Goal: Task Accomplishment & Management: Use online tool/utility

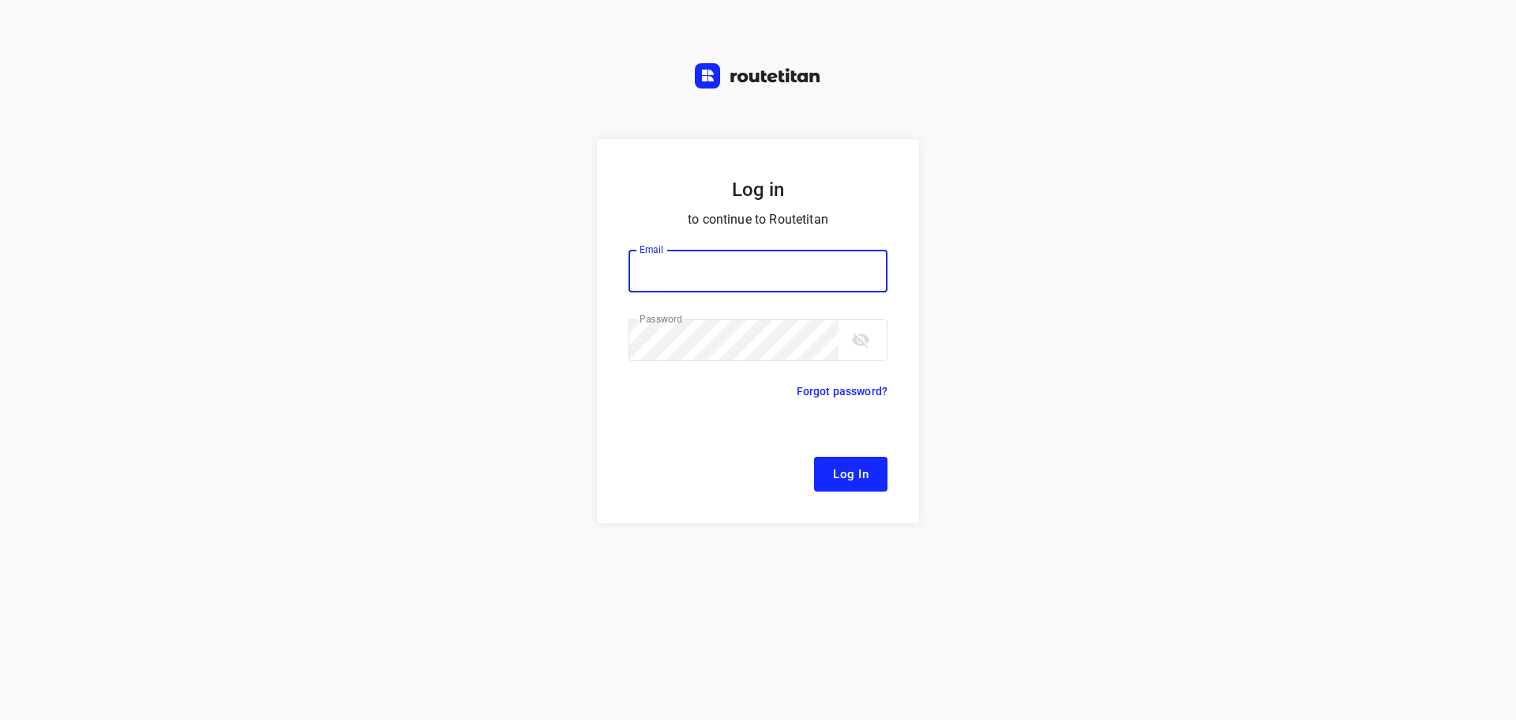
type input "[EMAIL_ADDRESS][DOMAIN_NAME]"
click at [846, 477] on span "Log In" at bounding box center [851, 474] width 36 height 21
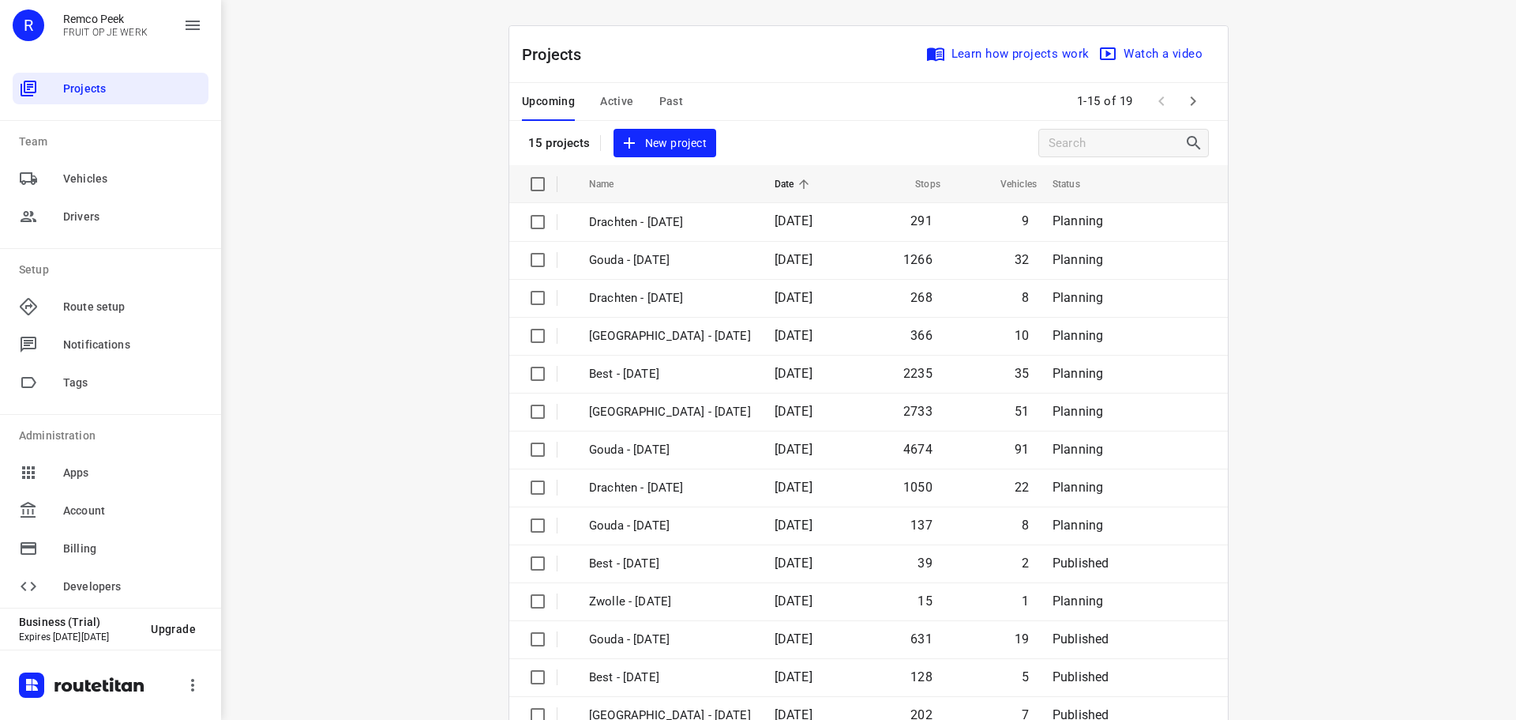
click at [603, 102] on span "Active" at bounding box center [616, 102] width 33 height 20
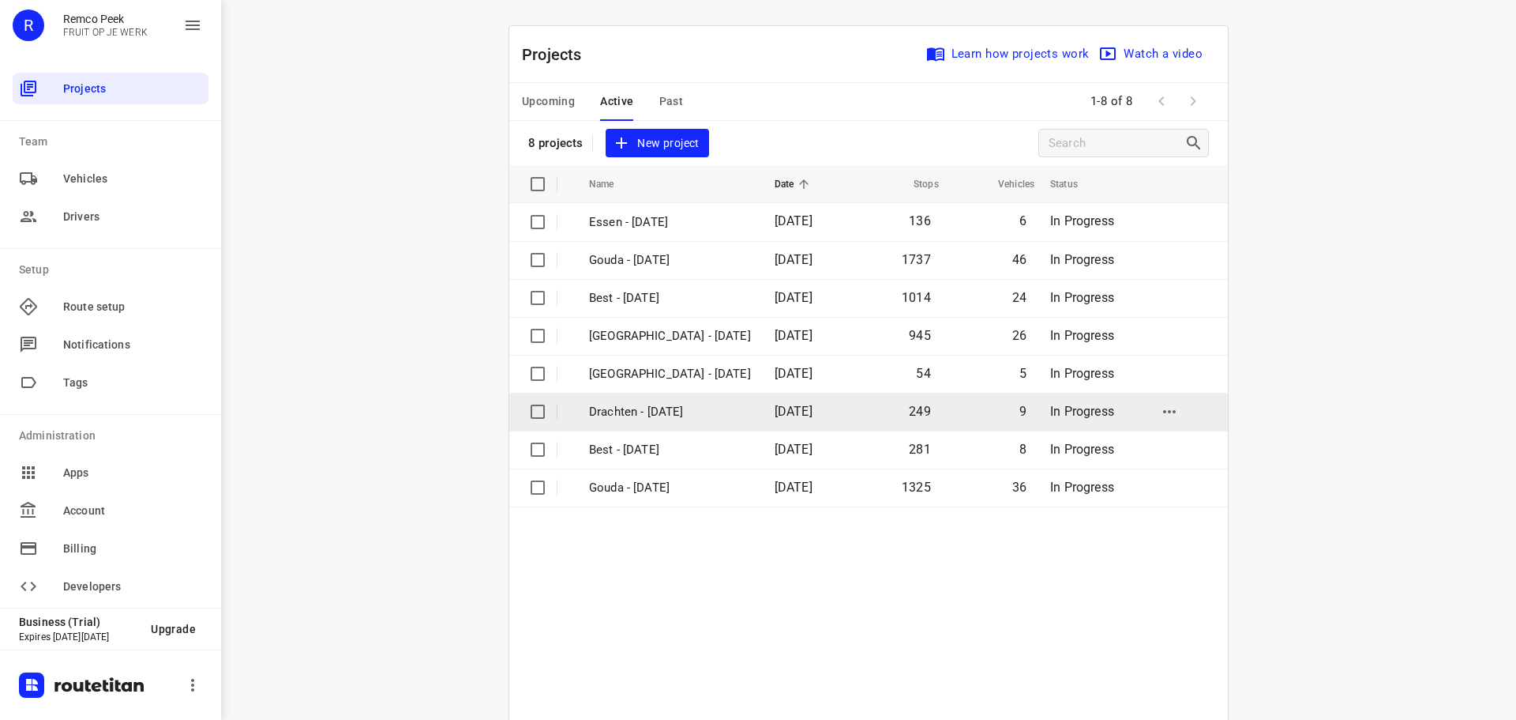
click at [676, 409] on p "Drachten - [DATE]" at bounding box center [670, 412] width 162 height 18
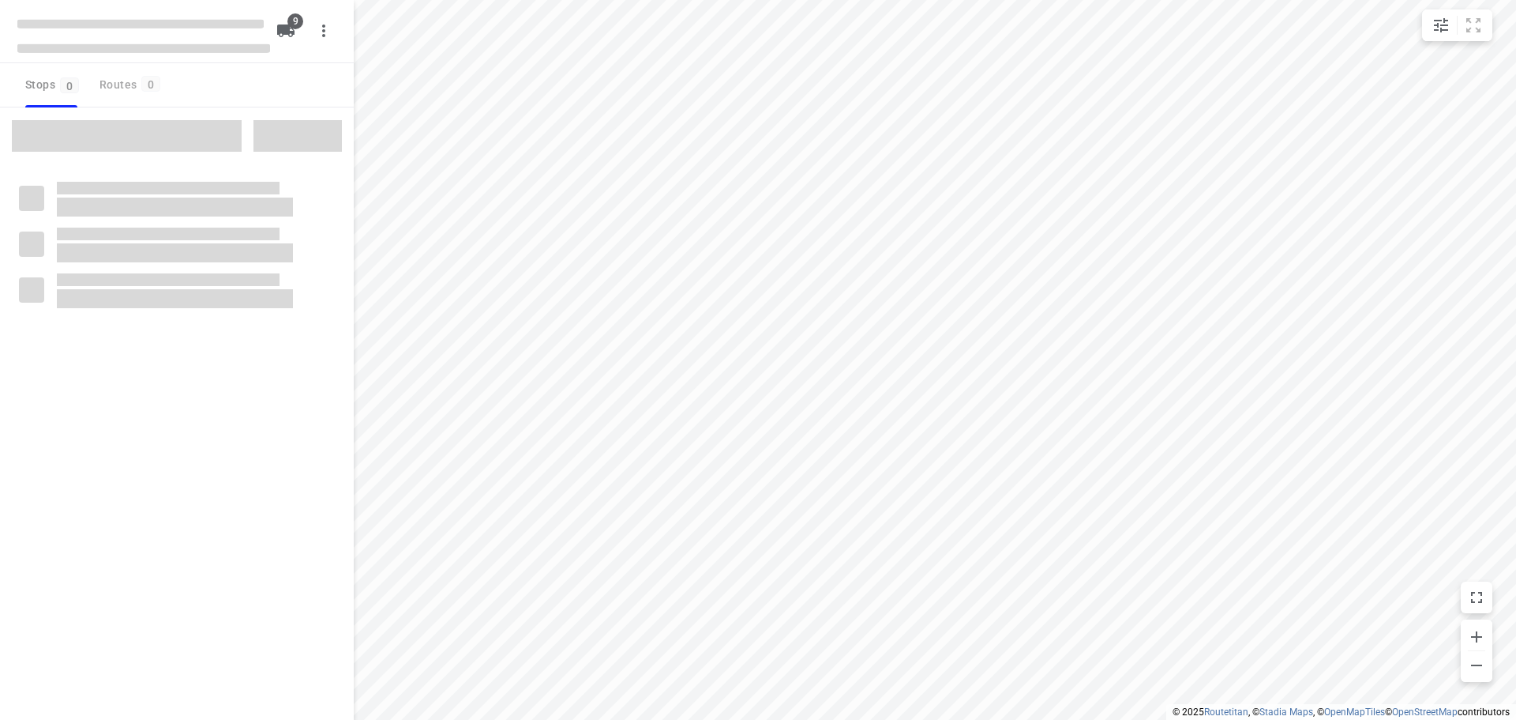
type input "distance"
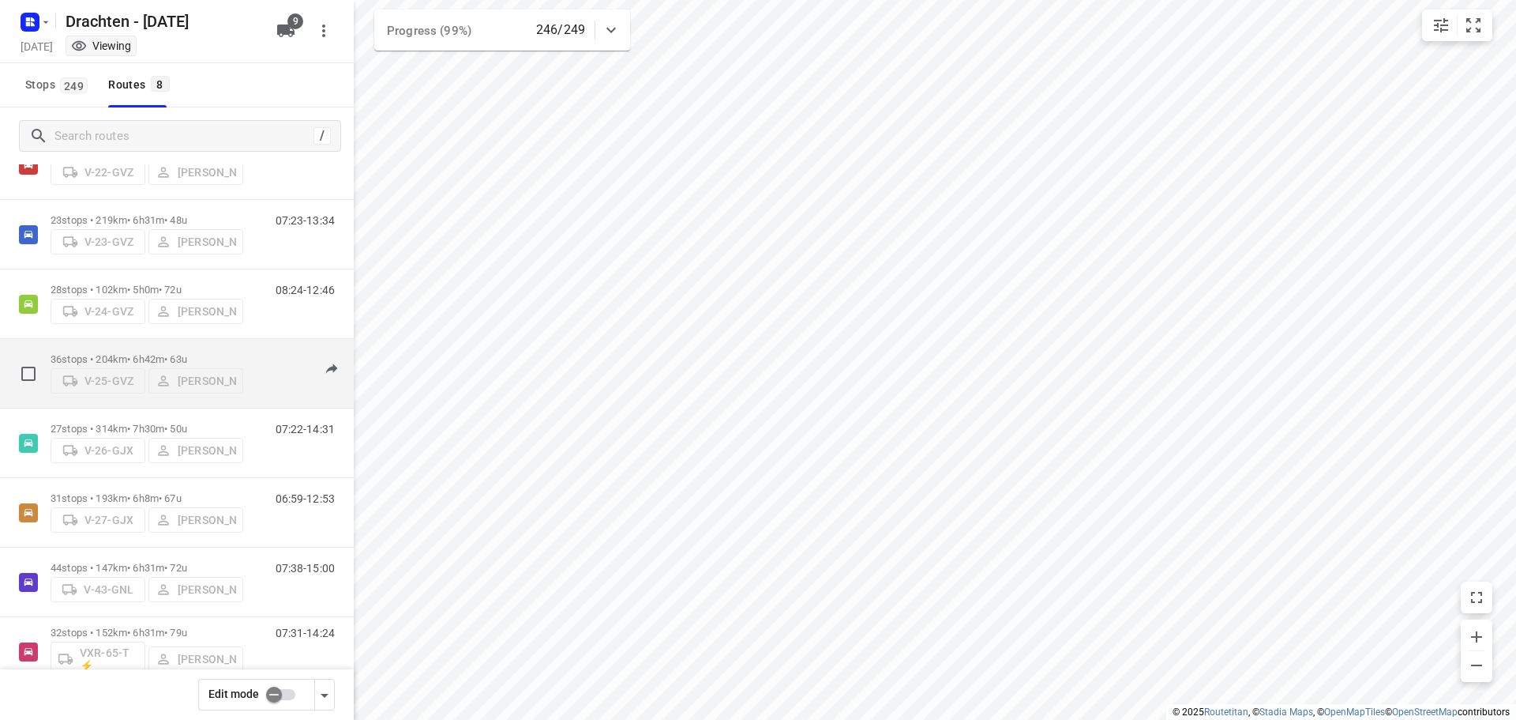
scroll to position [103, 0]
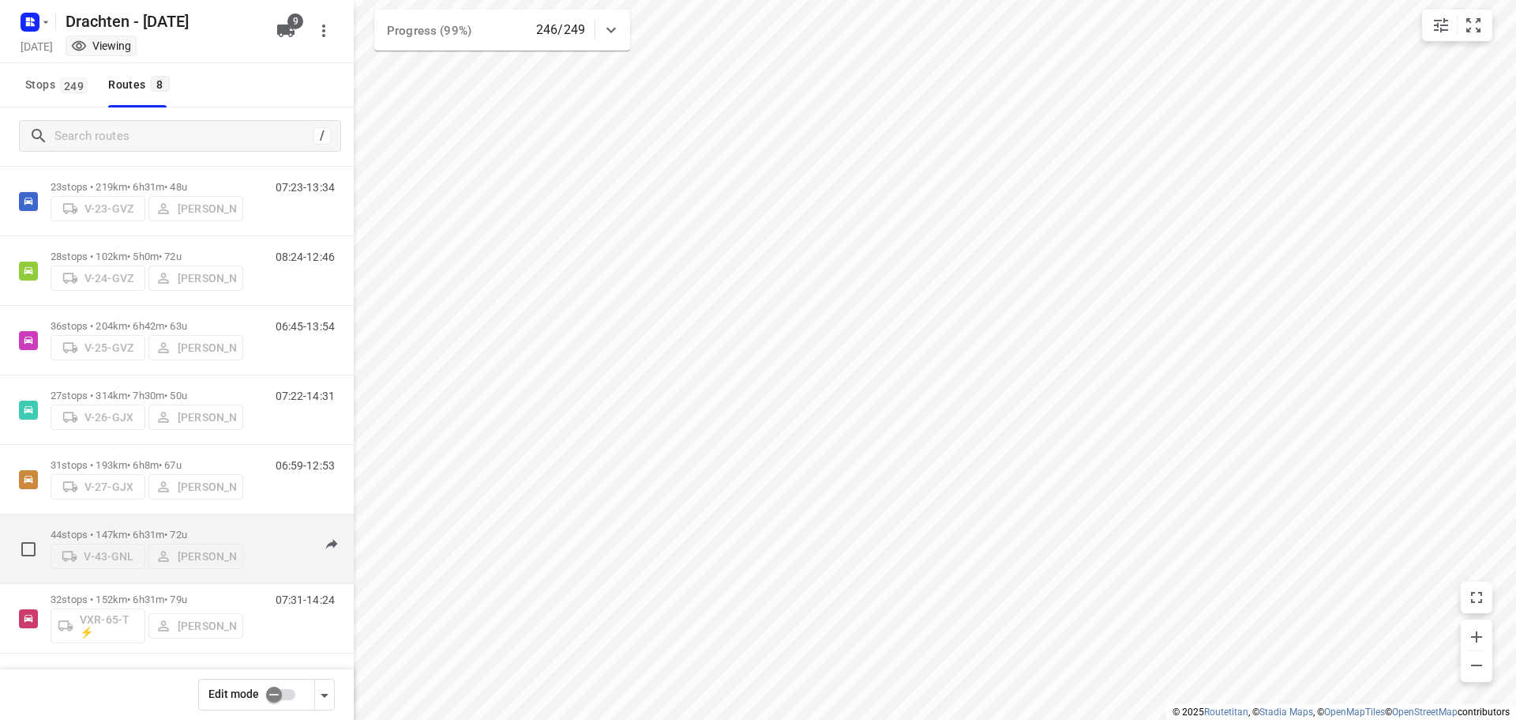
click at [142, 523] on div "44 stops • 147km • 6h31m • 72u V-43-[PERSON_NAME]" at bounding box center [147, 548] width 193 height 56
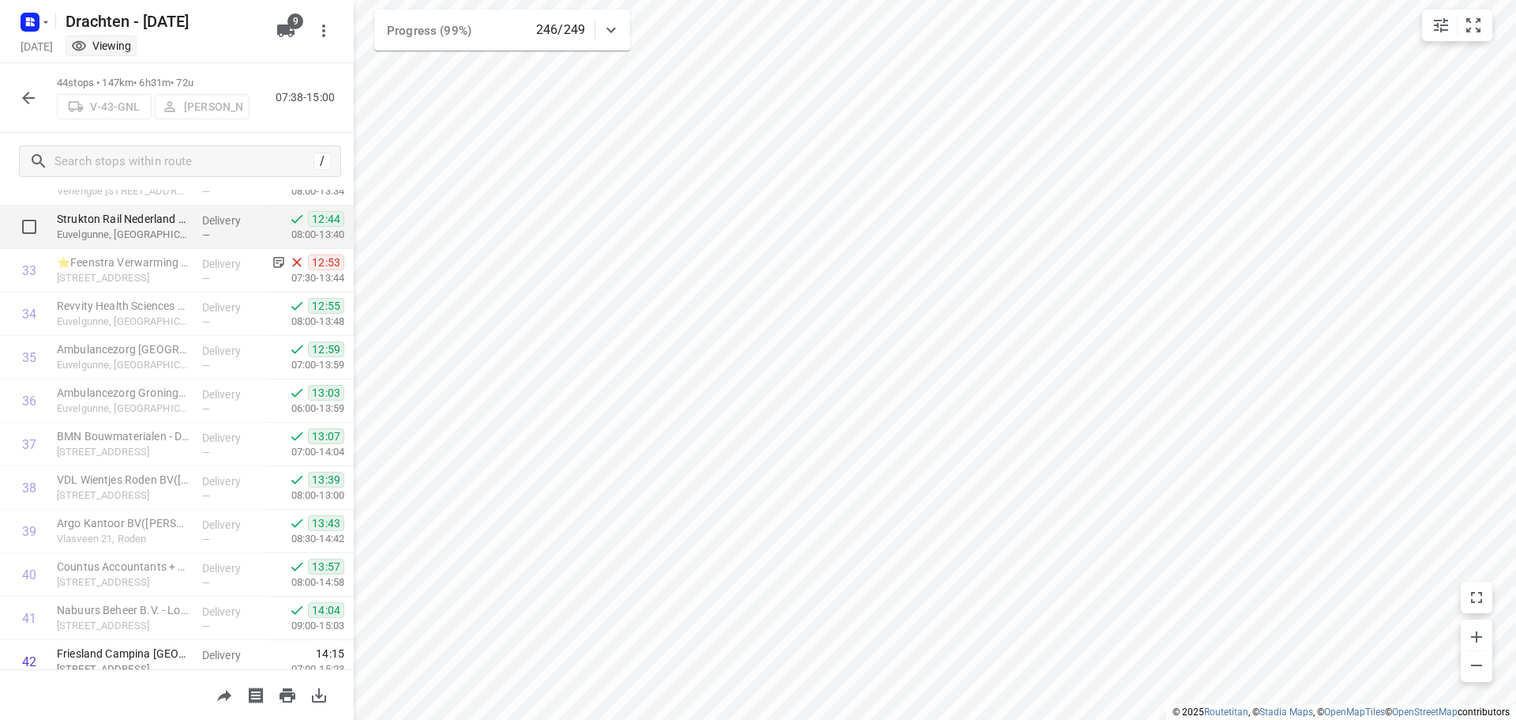
scroll to position [1554, 0]
